Goal: Browse casually: Explore the website without a specific task or goal

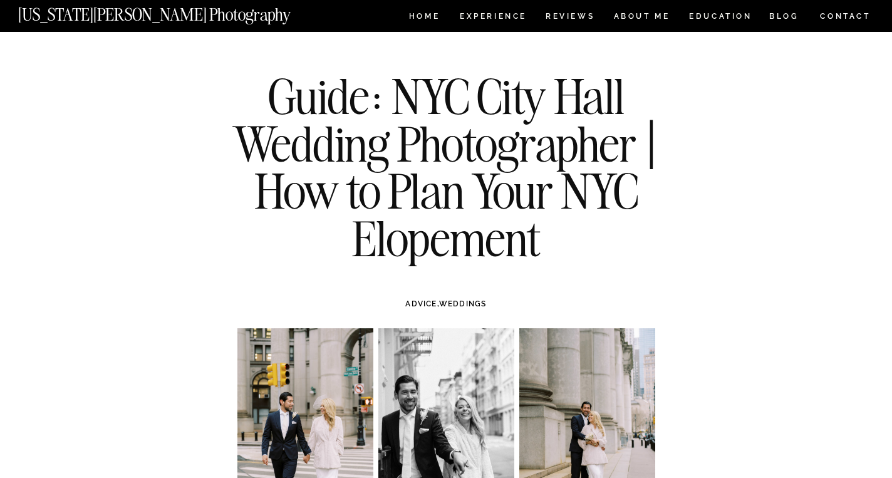
scroll to position [6, 0]
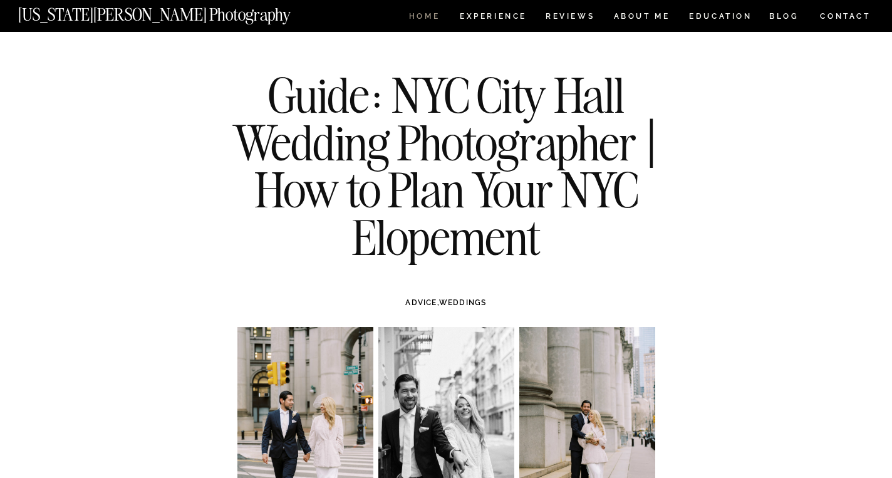
click at [422, 17] on nav "HOME" at bounding box center [425, 18] width 36 height 11
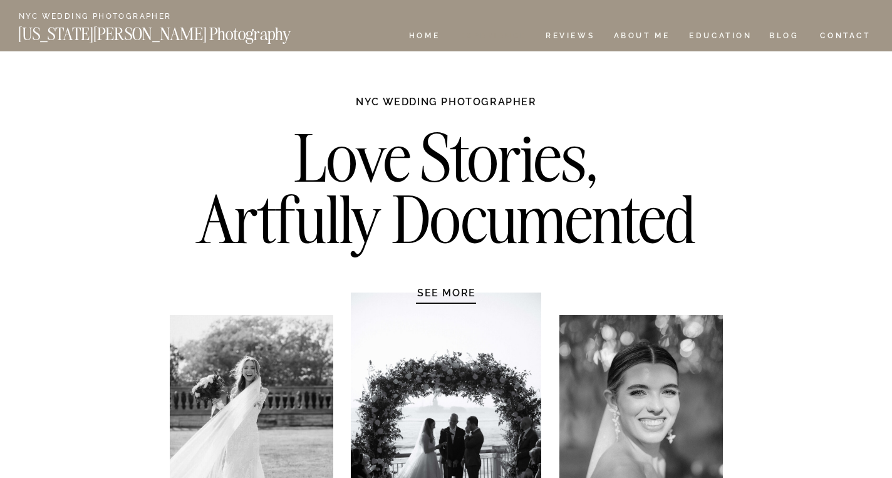
click at [504, 41] on nav "Experience" at bounding box center [493, 37] width 66 height 11
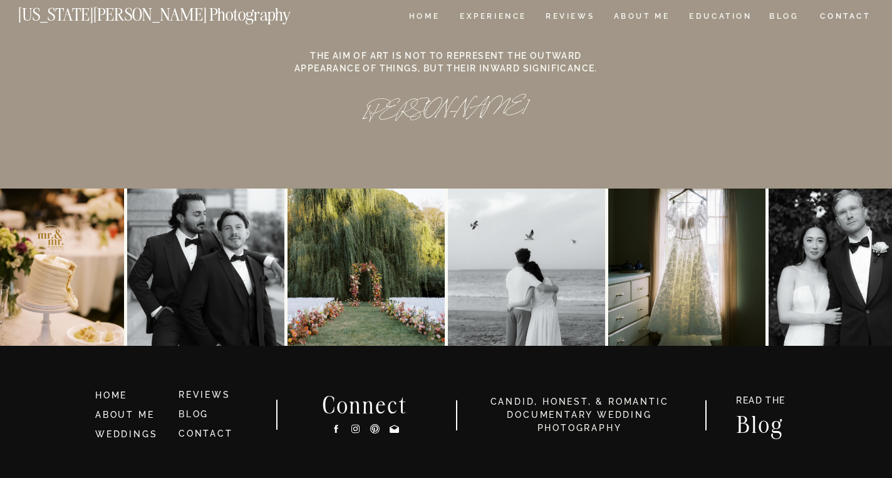
scroll to position [11587, 0]
